Goal: Unclear

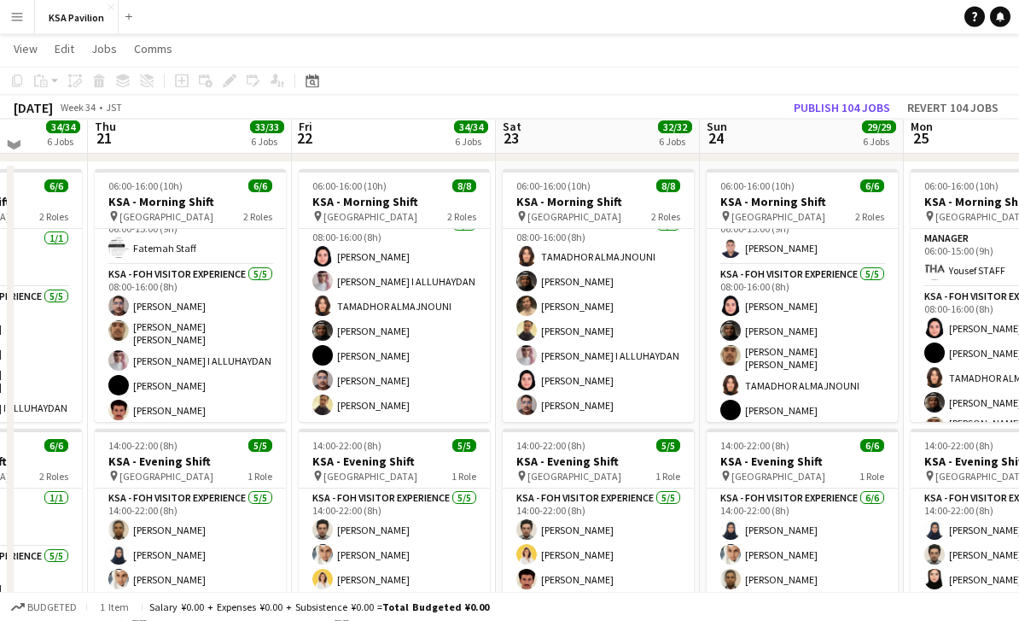
scroll to position [100, 0]
